Goal: Navigation & Orientation: Understand site structure

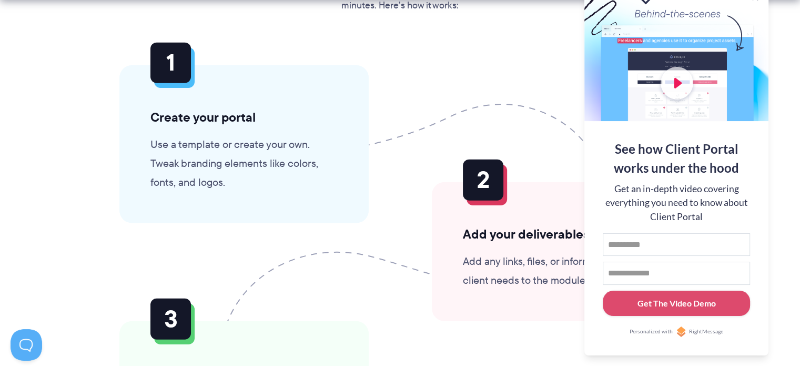
scroll to position [2519, 0]
click at [673, 84] on div at bounding box center [677, 52] width 184 height 137
click at [788, 13] on button at bounding box center [787, 13] width 13 height 13
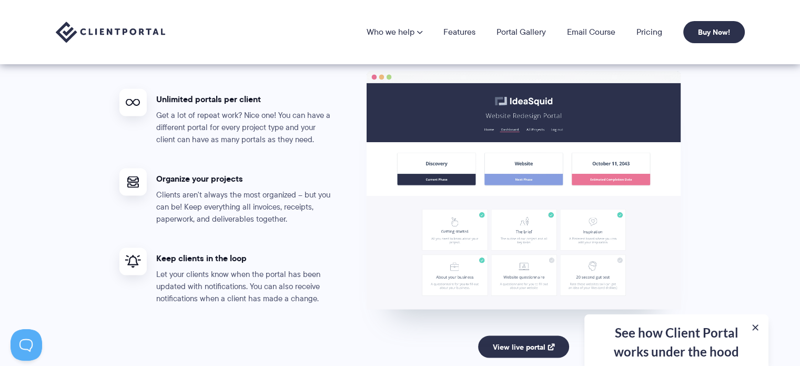
scroll to position [1670, 0]
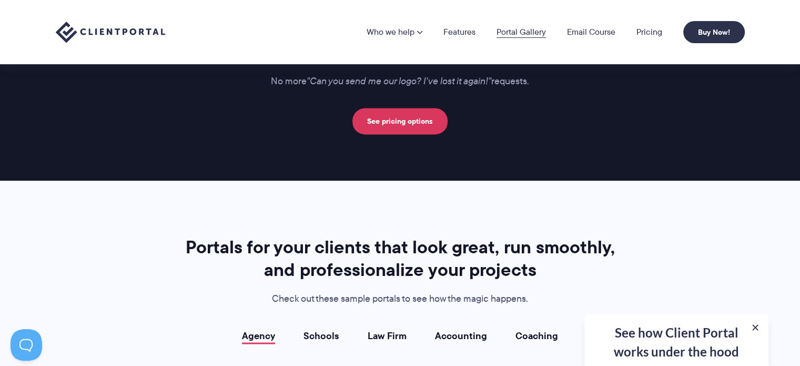
click at [526, 30] on link "Portal Gallery" at bounding box center [521, 32] width 49 height 8
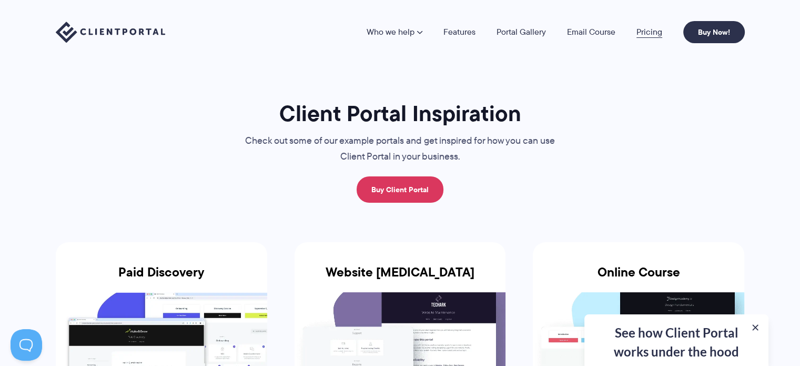
click at [658, 31] on link "Pricing" at bounding box center [650, 32] width 26 height 8
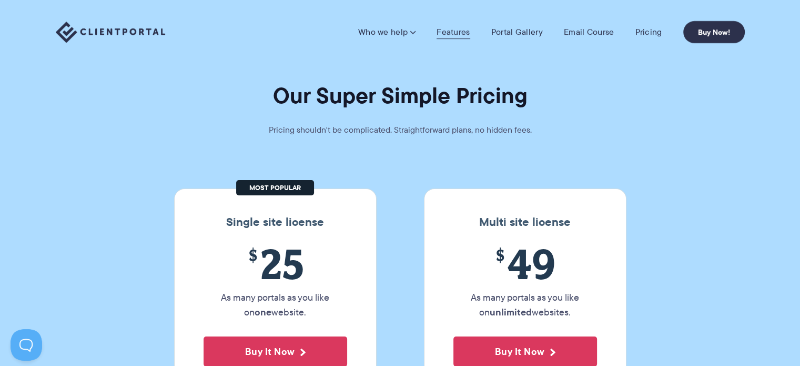
click at [453, 35] on link "Features" at bounding box center [453, 32] width 33 height 11
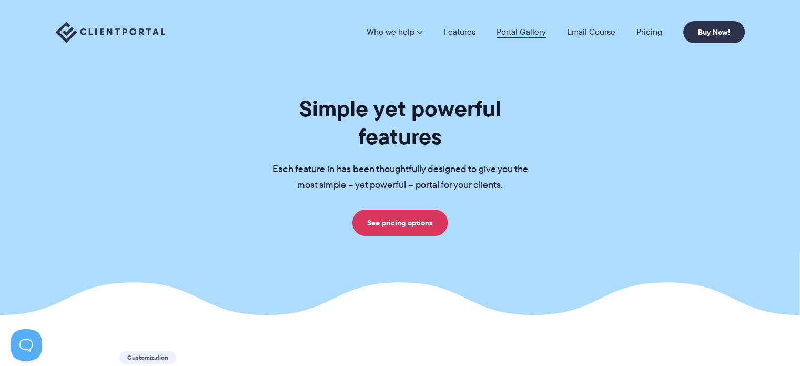
click at [523, 29] on link "Portal Gallery" at bounding box center [521, 32] width 49 height 8
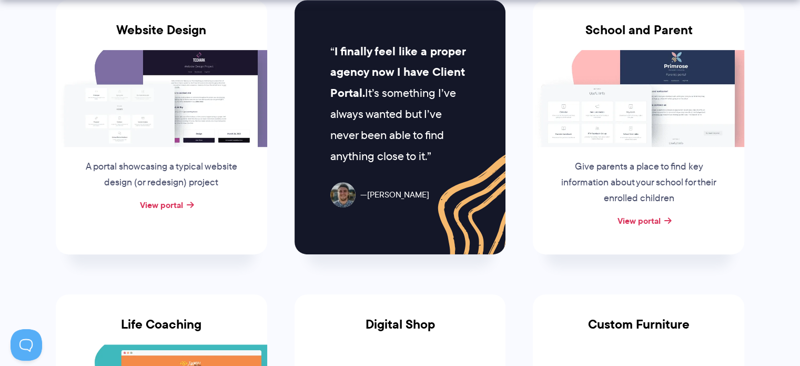
scroll to position [562, 0]
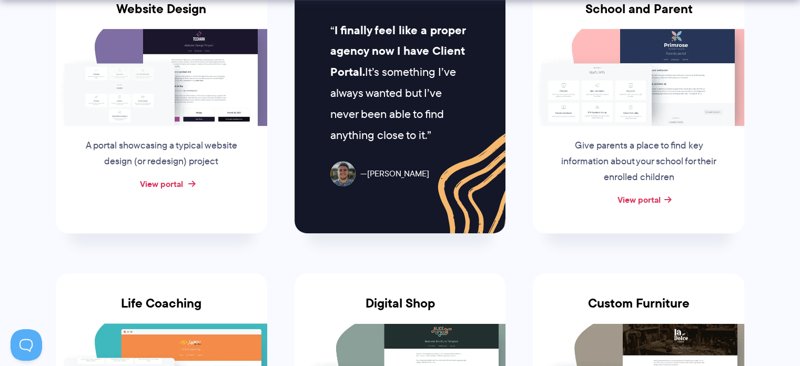
click at [170, 183] on link "View portal" at bounding box center [161, 183] width 43 height 13
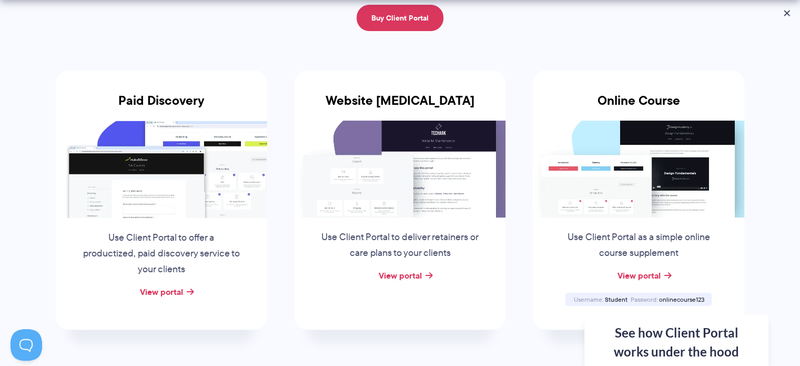
scroll to position [0, 0]
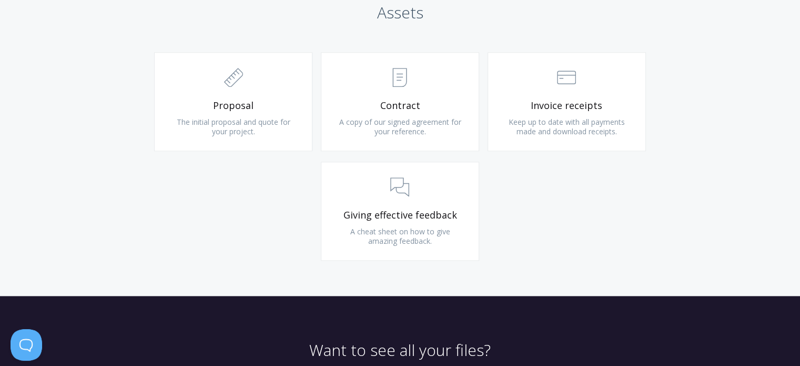
scroll to position [1139, 0]
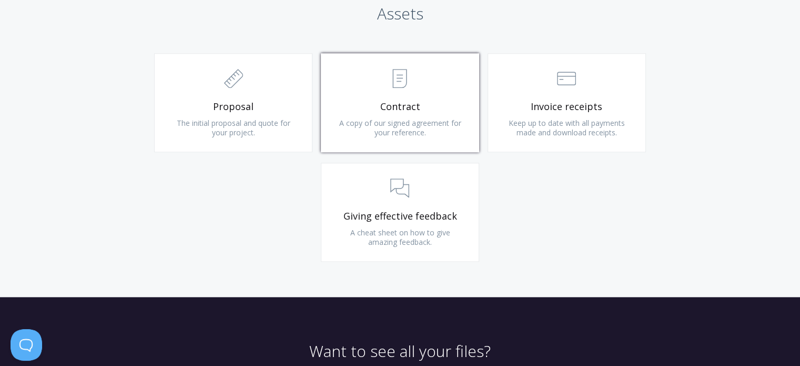
click at [398, 109] on span "Contract" at bounding box center [400, 107] width 126 height 12
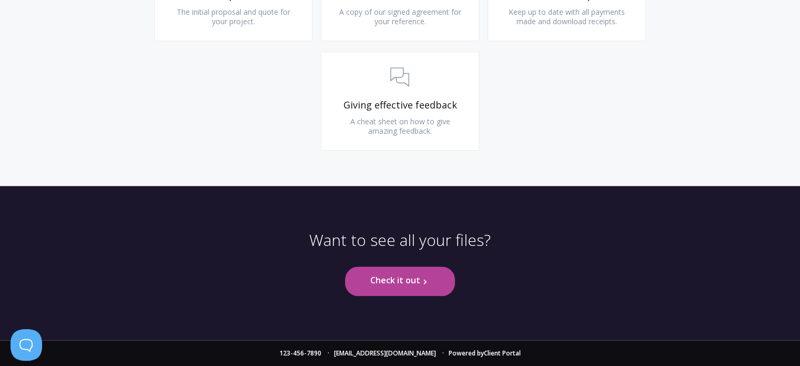
scroll to position [1250, 0]
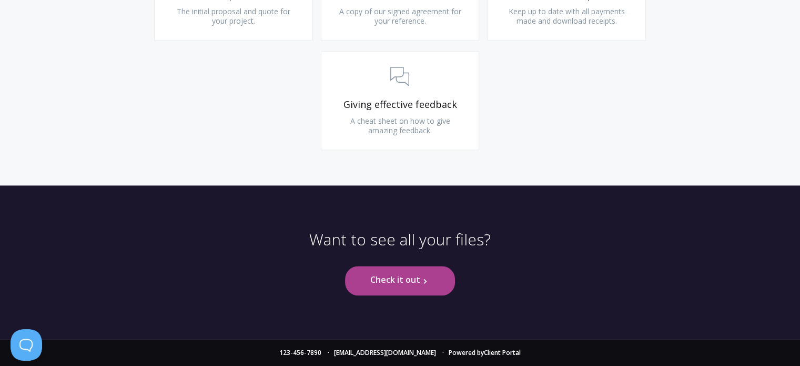
click at [401, 286] on link "Check it out .st0{fill:none;stroke:#000000;stroke-width:2;stroke-miterlimit:10;…" at bounding box center [400, 280] width 110 height 29
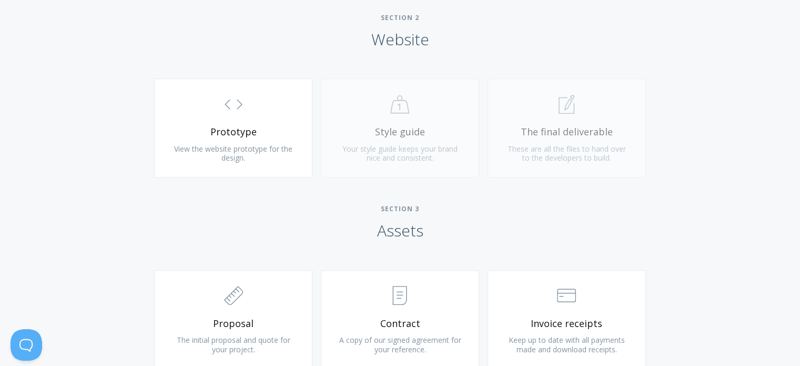
scroll to position [926, 0]
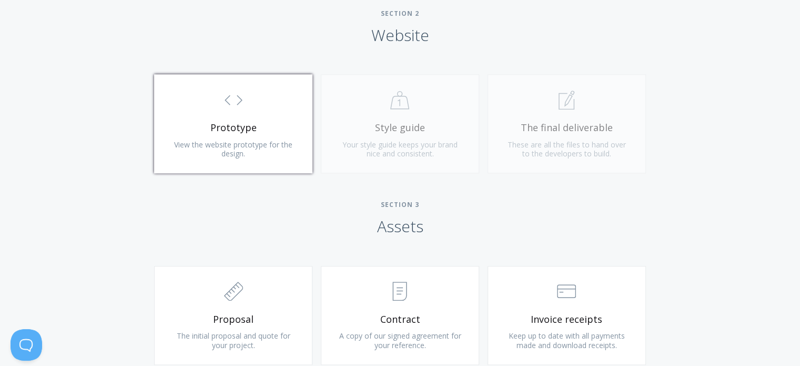
click at [232, 116] on link ".st0{fill:none;stroke:#000000;stroke-width:2;stroke-miterlimit:10;} Untitled-16…" at bounding box center [233, 123] width 158 height 99
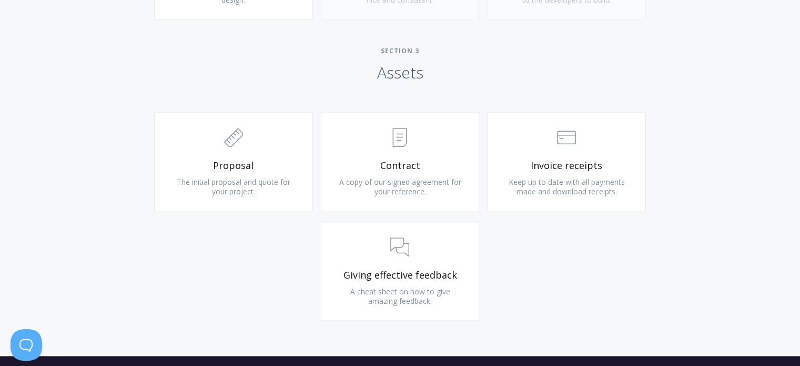
scroll to position [1080, 0]
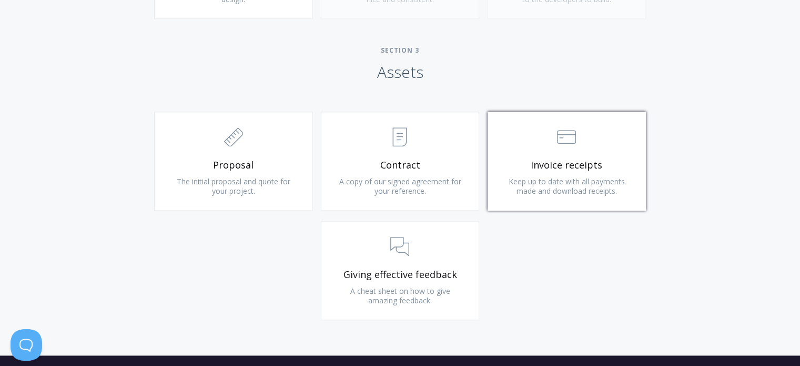
click at [570, 159] on span "Invoice receipts" at bounding box center [567, 165] width 126 height 12
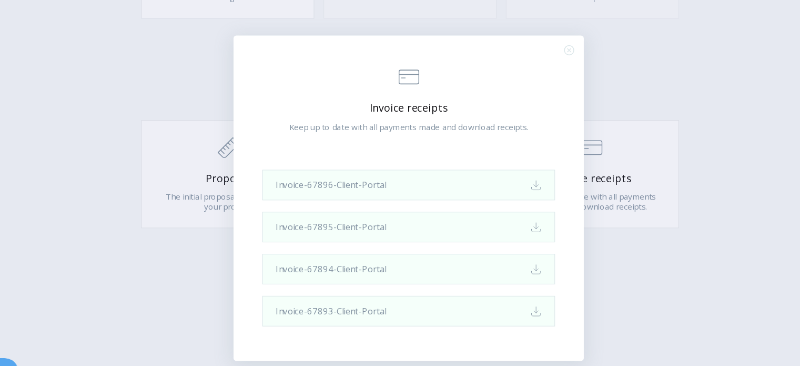
click at [121, 222] on div ".st0{fill:none;stroke:#000000;stroke-width:2;stroke-miterlimit:10;} Financial I…" at bounding box center [400, 183] width 800 height 366
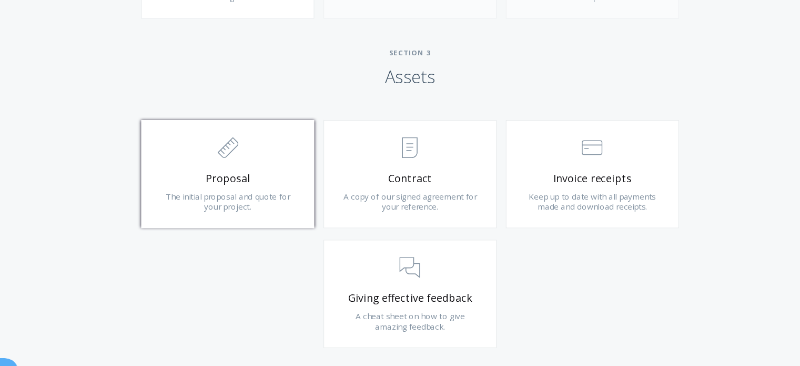
click at [220, 167] on span "Proposal" at bounding box center [233, 165] width 126 height 12
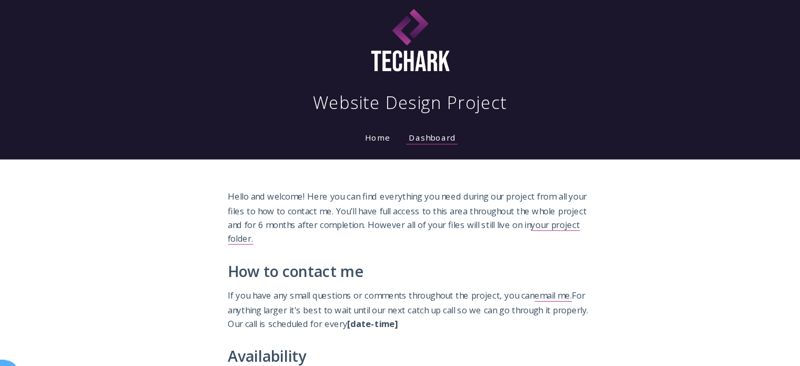
scroll to position [0, 0]
